Goal: Browse casually

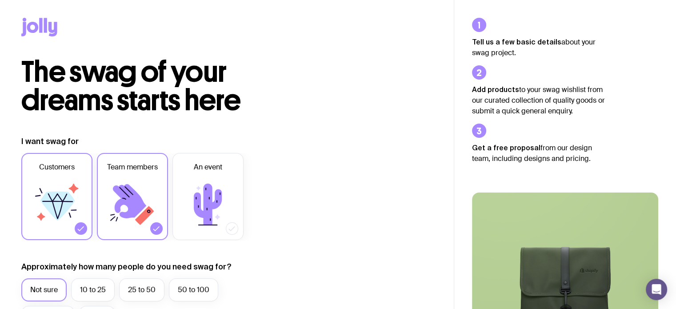
click at [77, 177] on label "Customers" at bounding box center [56, 196] width 71 height 87
click at [0, 0] on input "Customers" at bounding box center [0, 0] width 0 height 0
click at [76, 177] on label "Customers" at bounding box center [56, 196] width 71 height 87
click at [0, 0] on input "Customers" at bounding box center [0, 0] width 0 height 0
click at [132, 178] on icon at bounding box center [132, 204] width 53 height 53
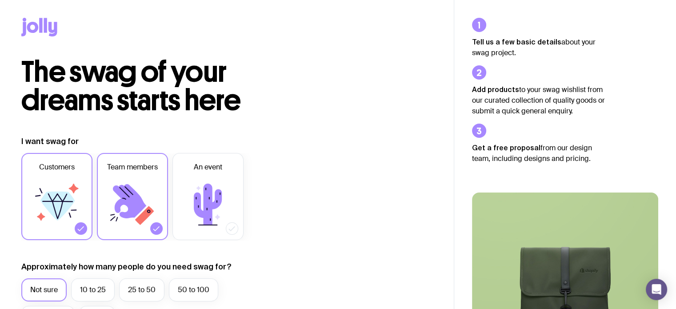
click at [0, 0] on input "Team members" at bounding box center [0, 0] width 0 height 0
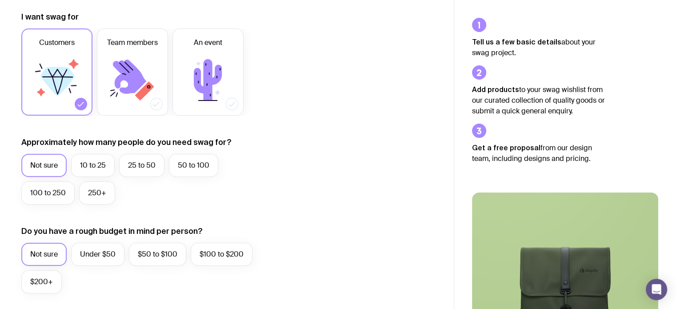
scroll to position [133, 0]
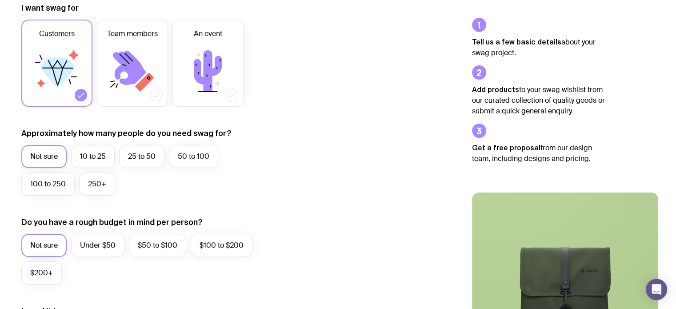
click at [201, 155] on label "50 to 100" at bounding box center [193, 156] width 49 height 23
click at [0, 0] on input "50 to 100" at bounding box center [0, 0] width 0 height 0
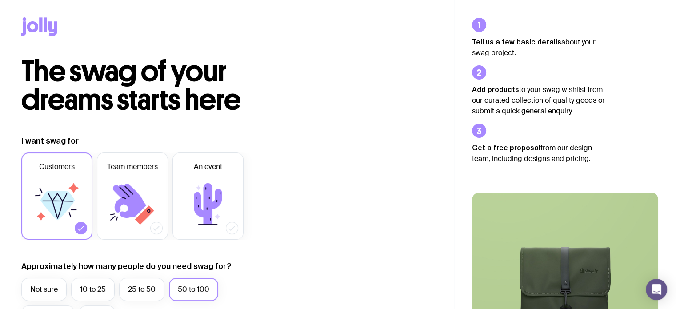
scroll to position [0, 0]
click at [34, 23] on icon at bounding box center [33, 27] width 12 height 11
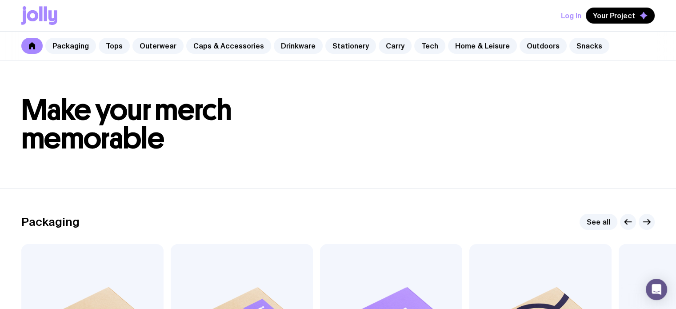
click at [224, 49] on link "Caps & Accessories" at bounding box center [228, 46] width 85 height 16
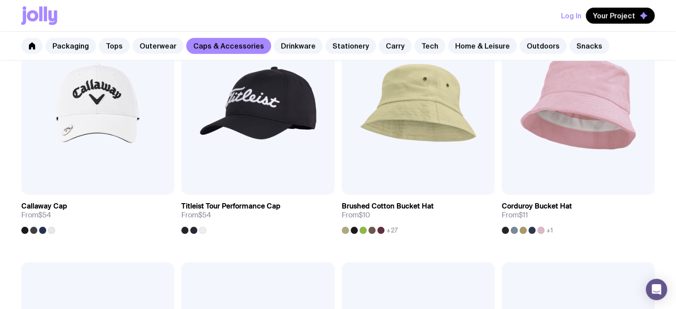
scroll to position [711, 0]
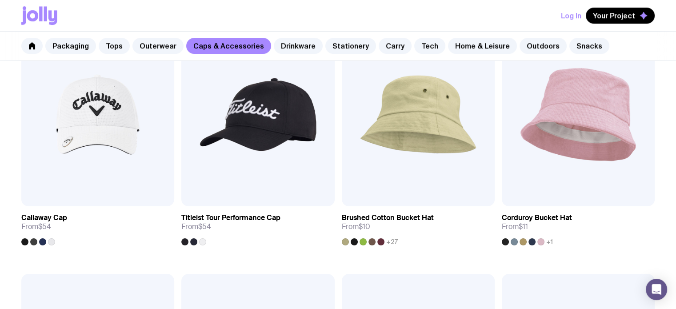
click at [569, 129] on img at bounding box center [578, 115] width 153 height 184
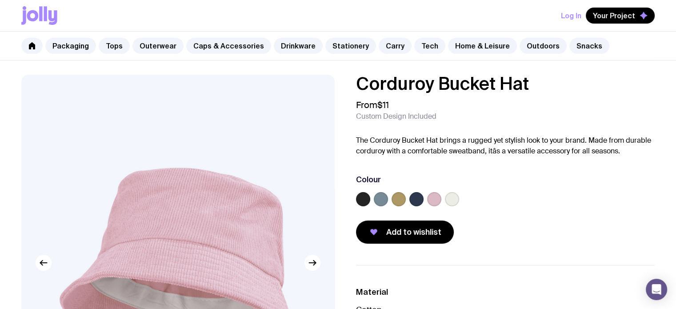
click at [381, 197] on label at bounding box center [381, 199] width 14 height 14
click at [0, 0] on input "radio" at bounding box center [0, 0] width 0 height 0
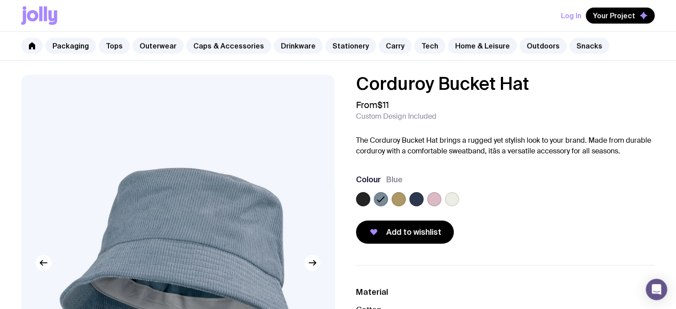
click at [396, 198] on label at bounding box center [399, 199] width 14 height 14
click at [0, 0] on input "radio" at bounding box center [0, 0] width 0 height 0
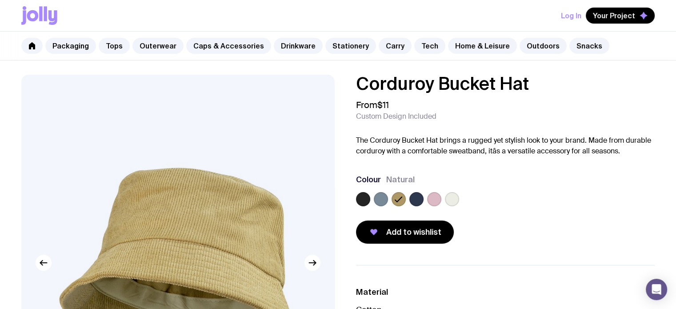
click at [412, 200] on label at bounding box center [417, 199] width 14 height 14
click at [0, 0] on input "radio" at bounding box center [0, 0] width 0 height 0
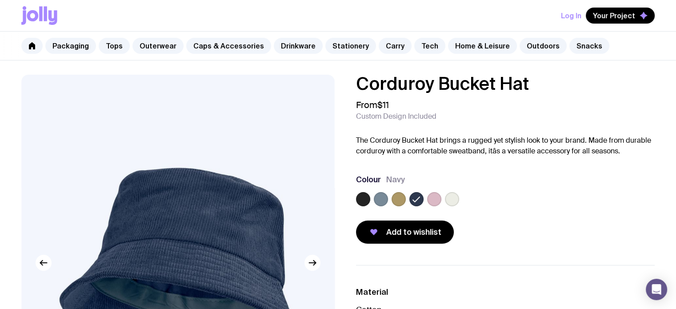
click at [434, 200] on label at bounding box center [434, 199] width 14 height 14
click at [0, 0] on input "radio" at bounding box center [0, 0] width 0 height 0
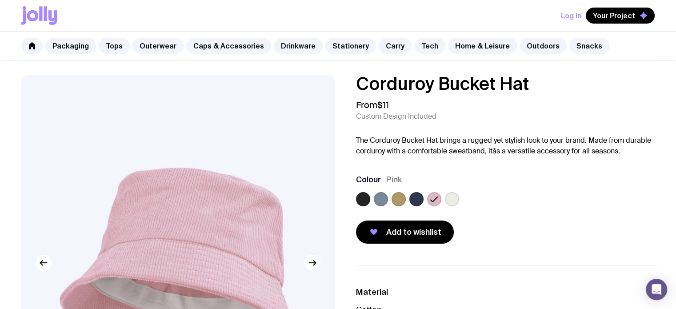
click at [451, 200] on label at bounding box center [452, 199] width 14 height 14
click at [0, 0] on input "radio" at bounding box center [0, 0] width 0 height 0
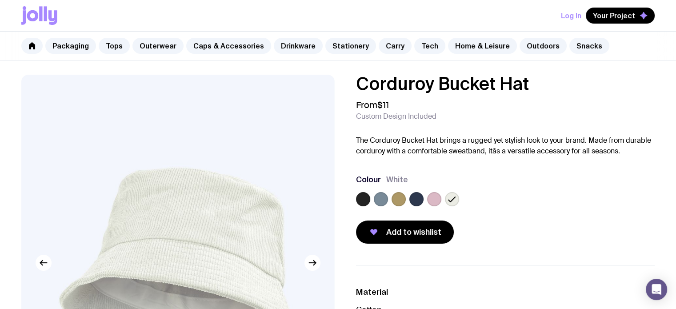
click at [335, 50] on link "Stationery" at bounding box center [350, 46] width 51 height 16
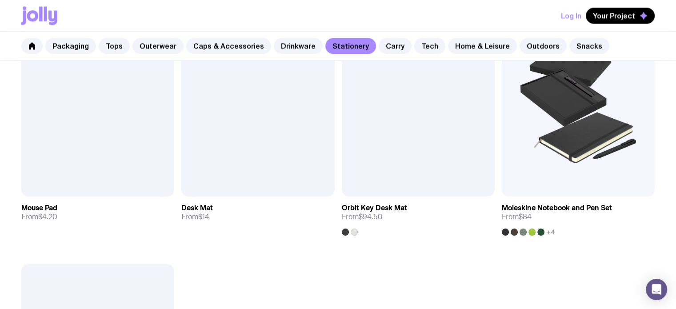
scroll to position [1467, 0]
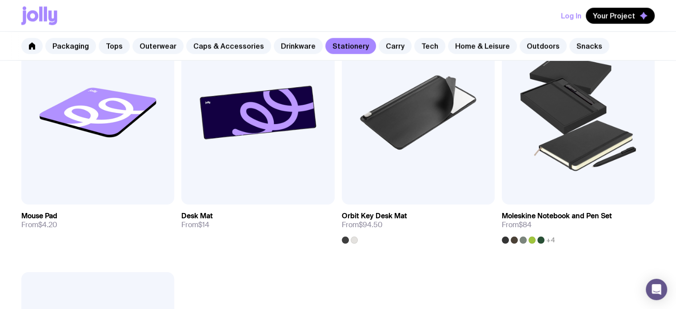
click at [252, 120] on img at bounding box center [257, 112] width 153 height 184
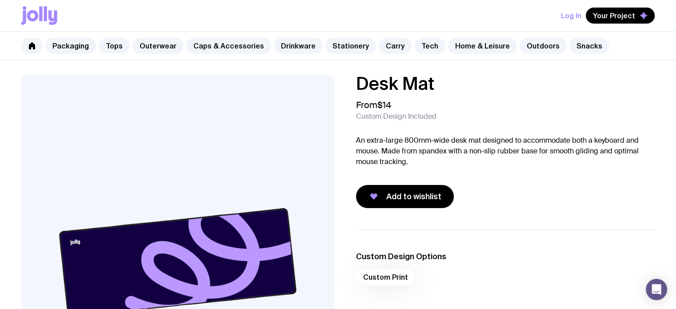
click at [155, 47] on link "Outerwear" at bounding box center [158, 46] width 51 height 16
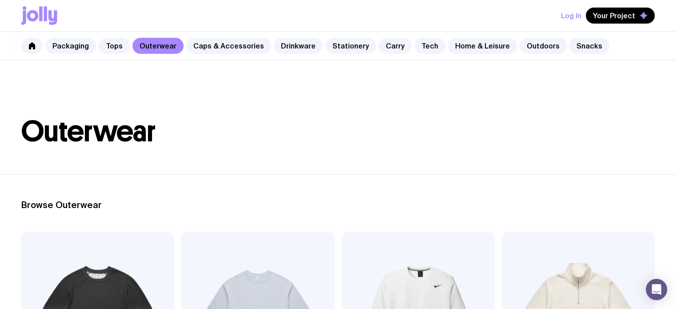
click at [104, 48] on link "Tops" at bounding box center [114, 46] width 31 height 16
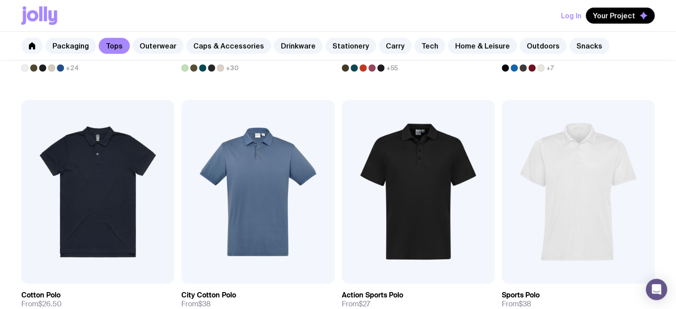
scroll to position [72, 0]
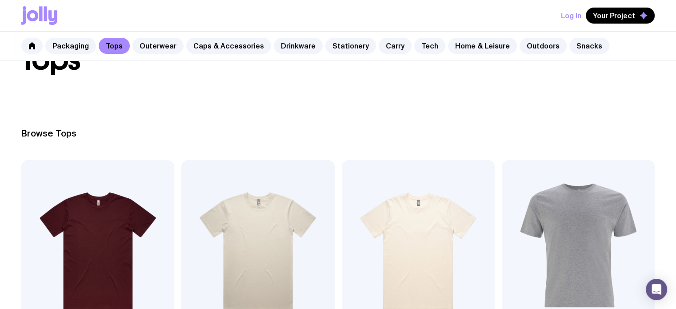
click at [68, 49] on link "Packaging" at bounding box center [70, 46] width 51 height 16
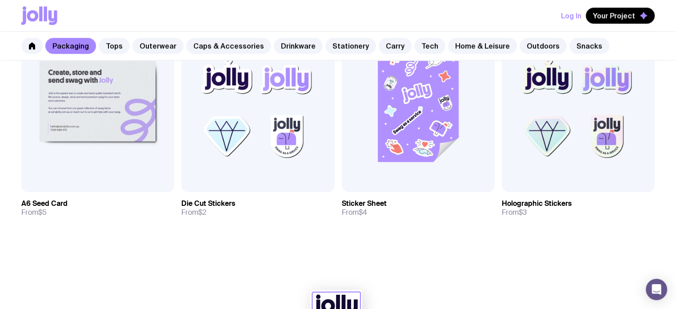
scroll to position [851, 0]
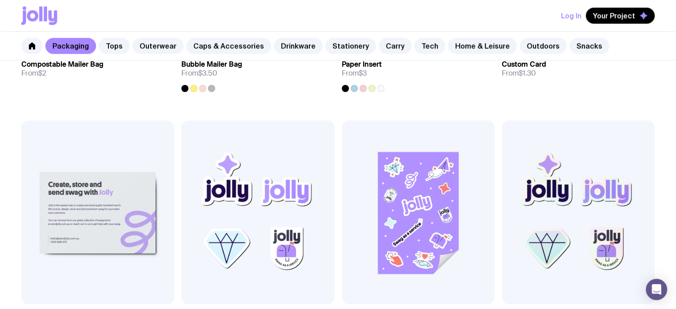
click at [283, 43] on link "Drinkware" at bounding box center [298, 46] width 49 height 16
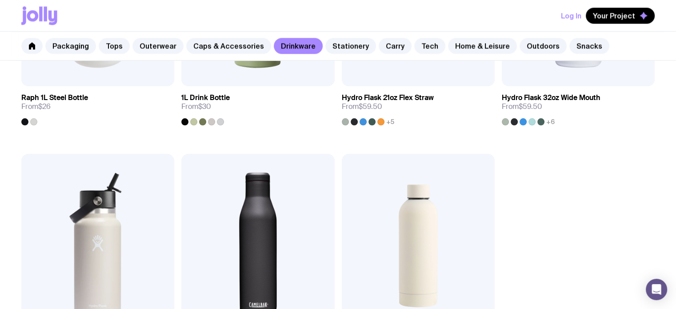
scroll to position [1467, 0]
